Goal: Register for event/course

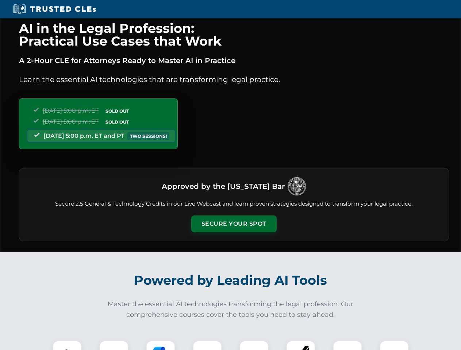
click at [234, 224] on button "Secure Your Spot" at bounding box center [233, 224] width 85 height 17
click at [67, 346] on img at bounding box center [67, 355] width 21 height 21
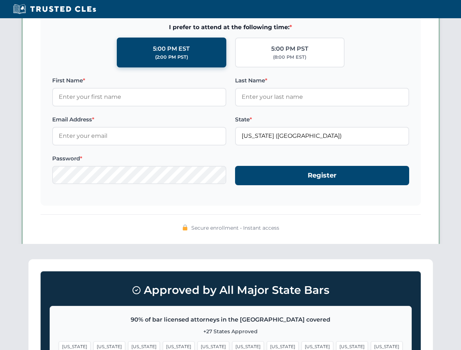
click at [267, 346] on span "[US_STATE]" at bounding box center [283, 347] width 32 height 11
click at [336, 346] on span "[US_STATE]" at bounding box center [352, 347] width 32 height 11
